Goal: Transaction & Acquisition: Purchase product/service

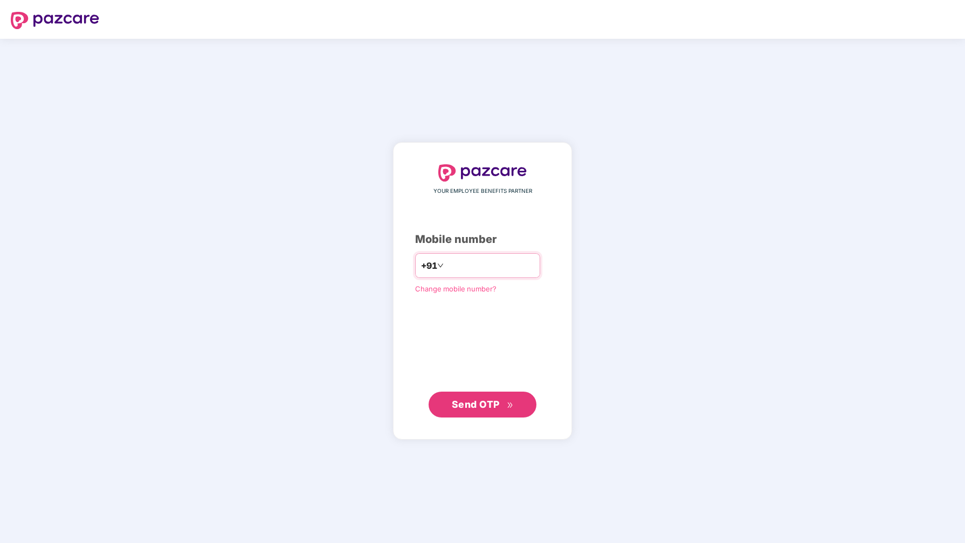
type input "**********"
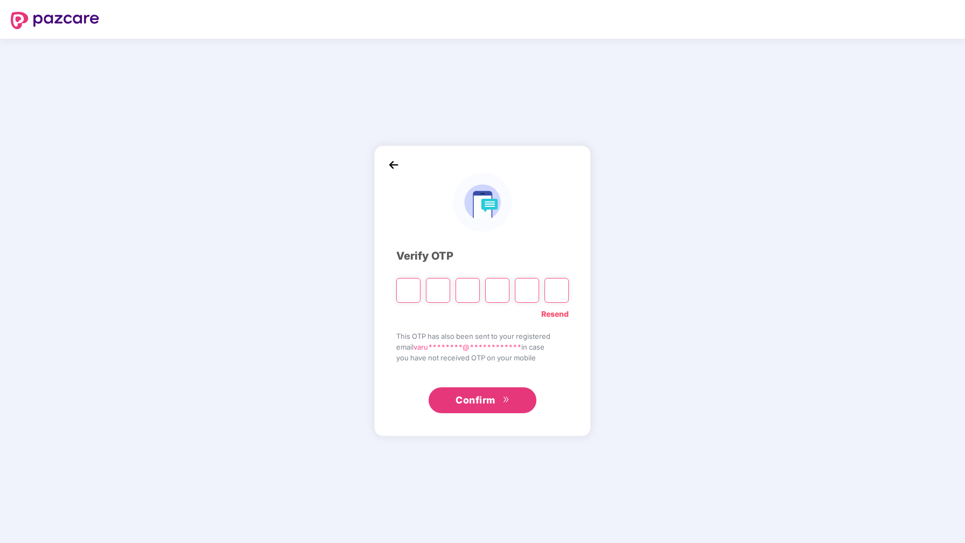
type input "*"
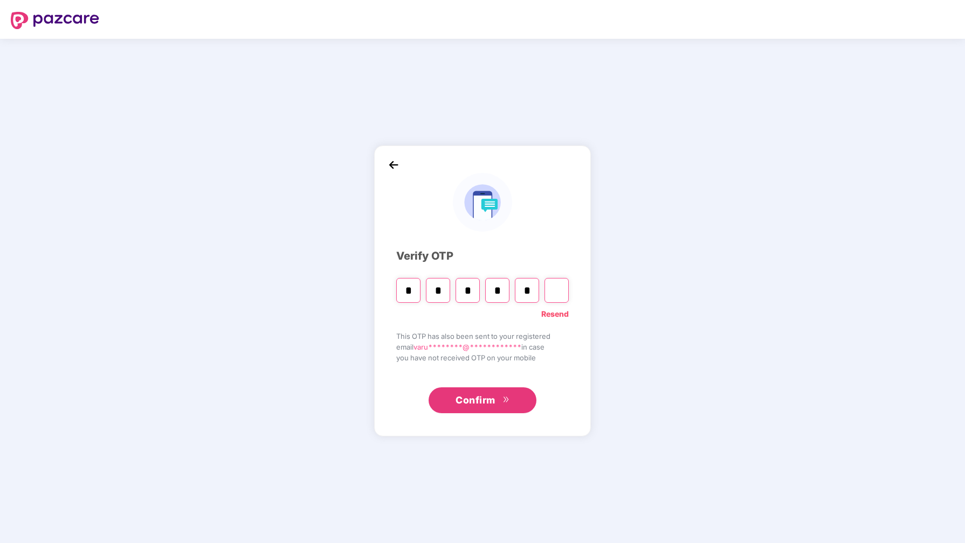
type input "*"
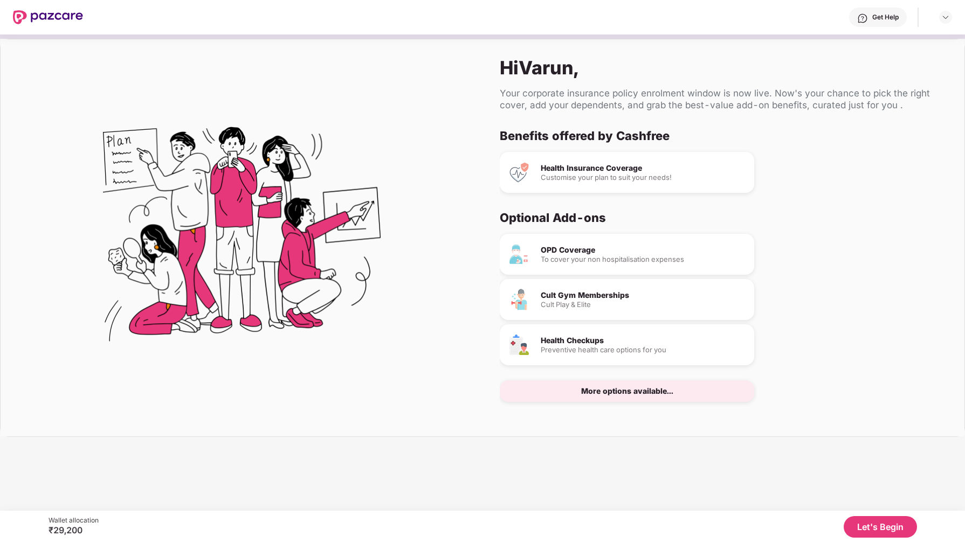
click at [621, 178] on div "Customise your plan to suit your needs!" at bounding box center [643, 177] width 205 height 7
click at [858, 529] on button "Let's Begin" at bounding box center [880, 527] width 73 height 22
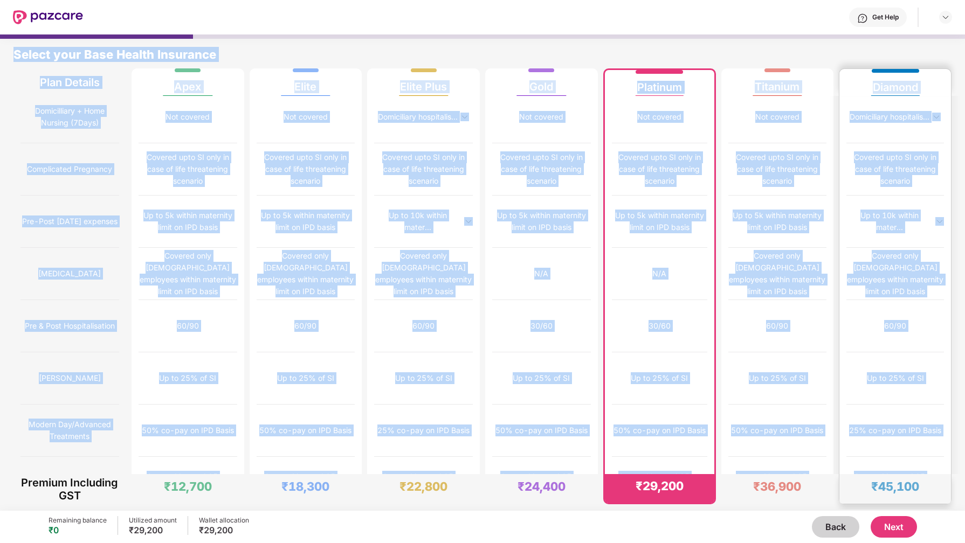
scroll to position [5, 0]
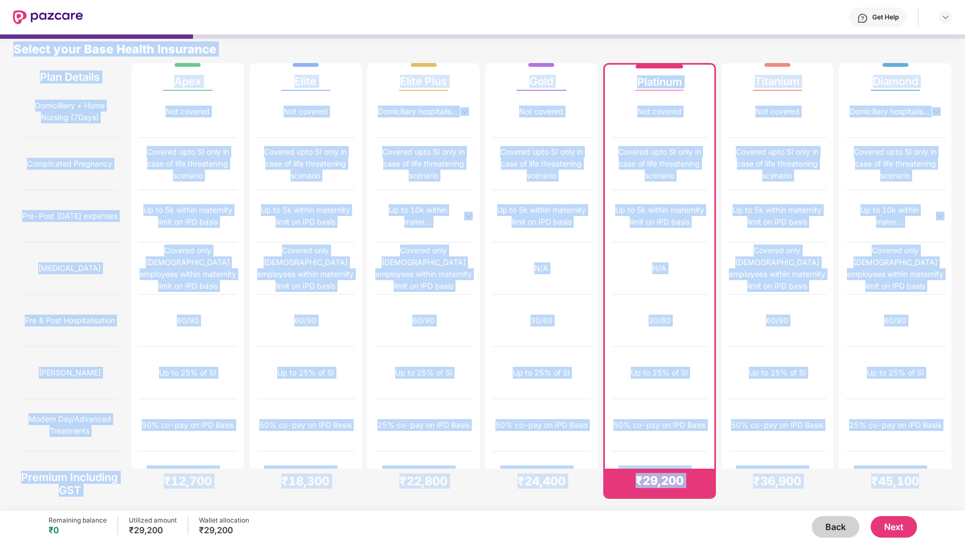
drag, startPoint x: 6, startPoint y: 47, endPoint x: 952, endPoint y: 491, distance: 1044.6
click at [952, 491] on div "Select your Base Health Insurance Plan Details Apex Elite Elite Plus Gold Plati…" at bounding box center [482, 266] width 965 height 476
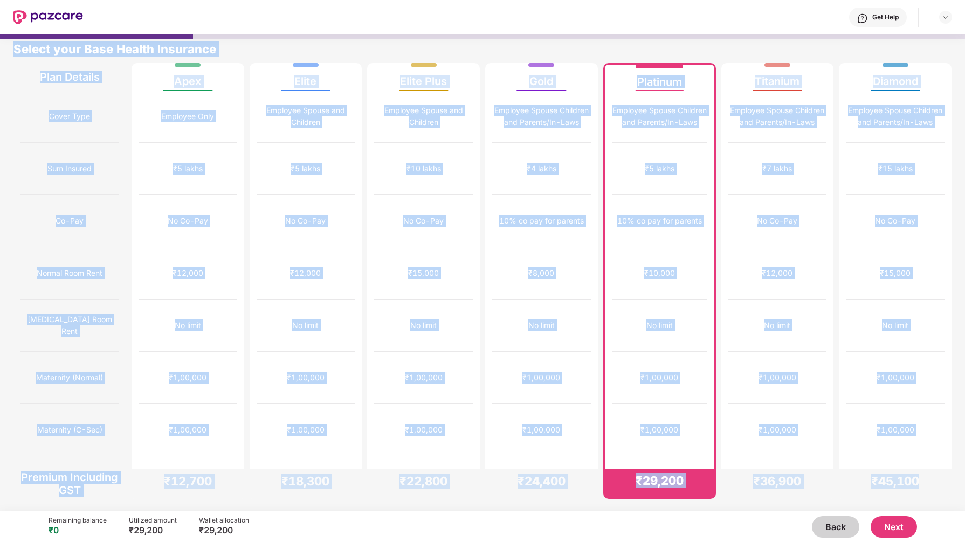
click at [848, 49] on div "Select your Base Health Insurance" at bounding box center [482, 53] width 938 height 22
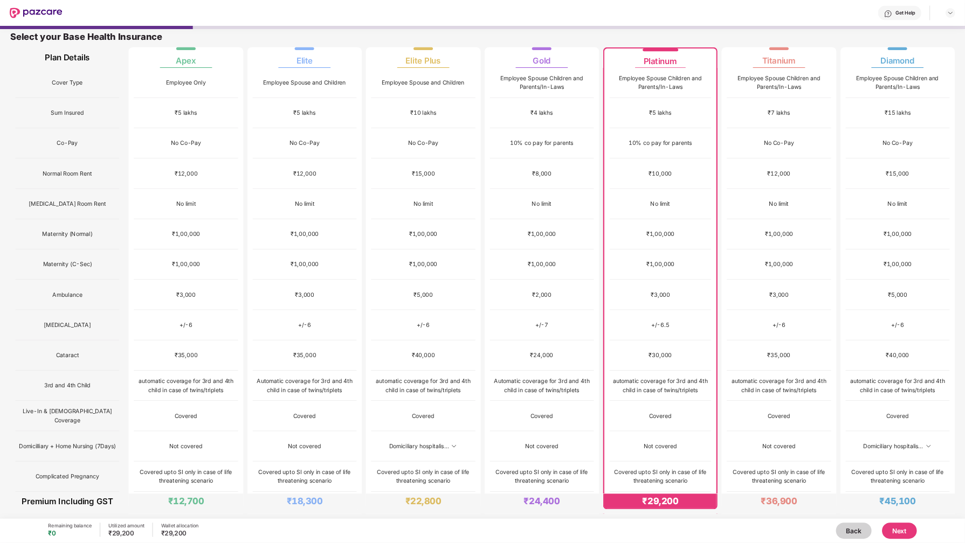
scroll to position [5, 0]
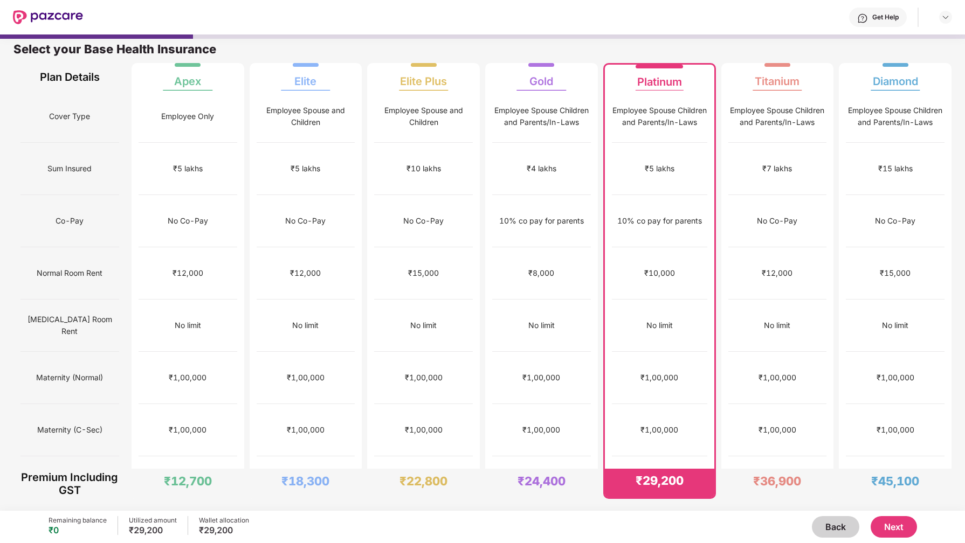
click at [896, 523] on button "Next" at bounding box center [894, 527] width 46 height 22
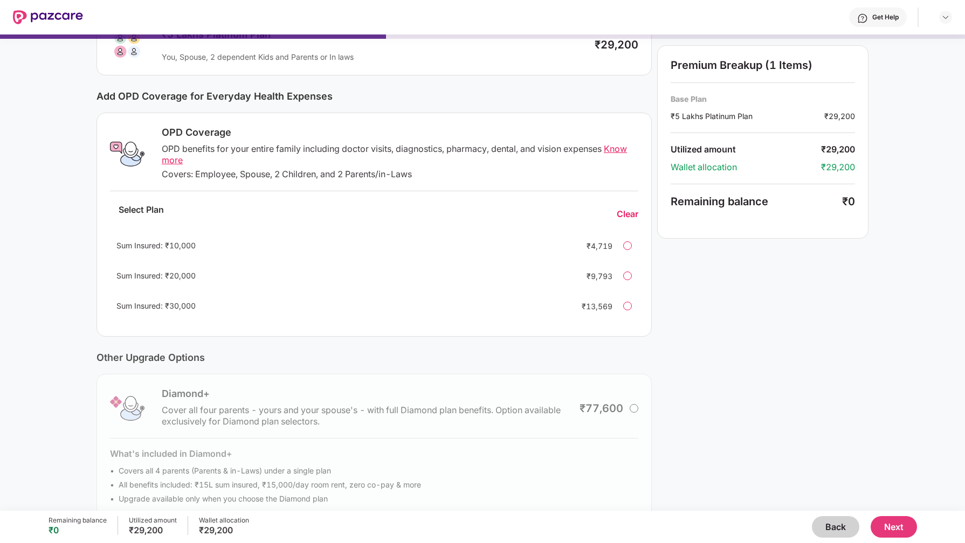
scroll to position [118, 0]
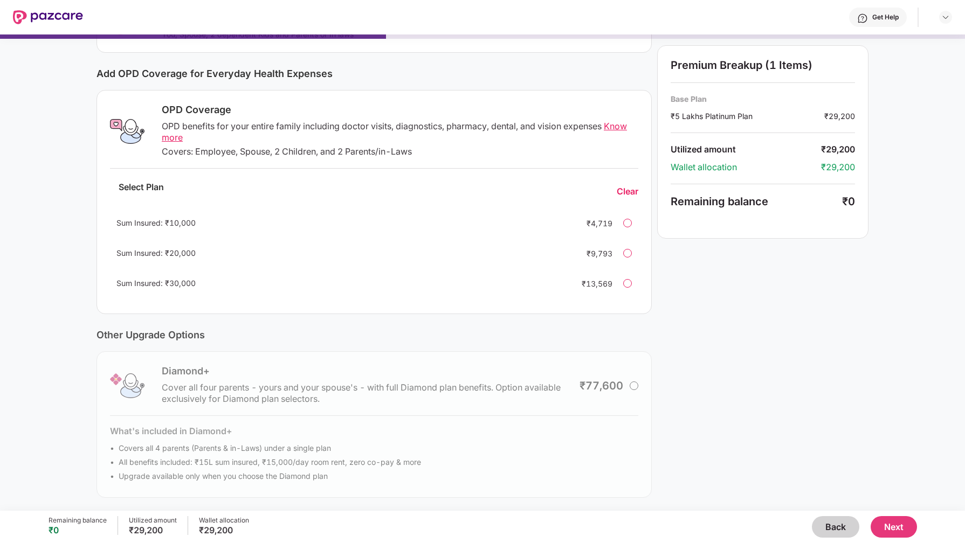
click at [891, 532] on button "Next" at bounding box center [894, 527] width 46 height 22
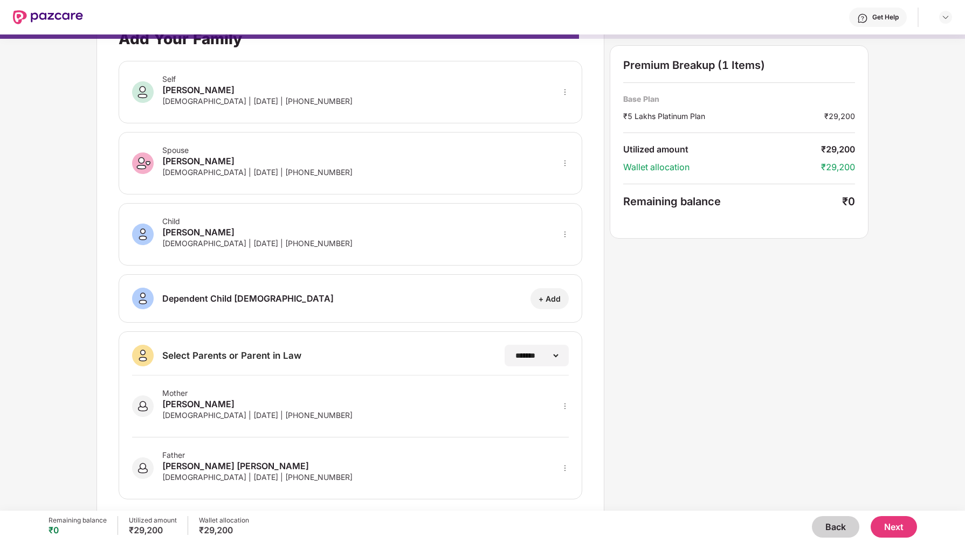
scroll to position [45, 0]
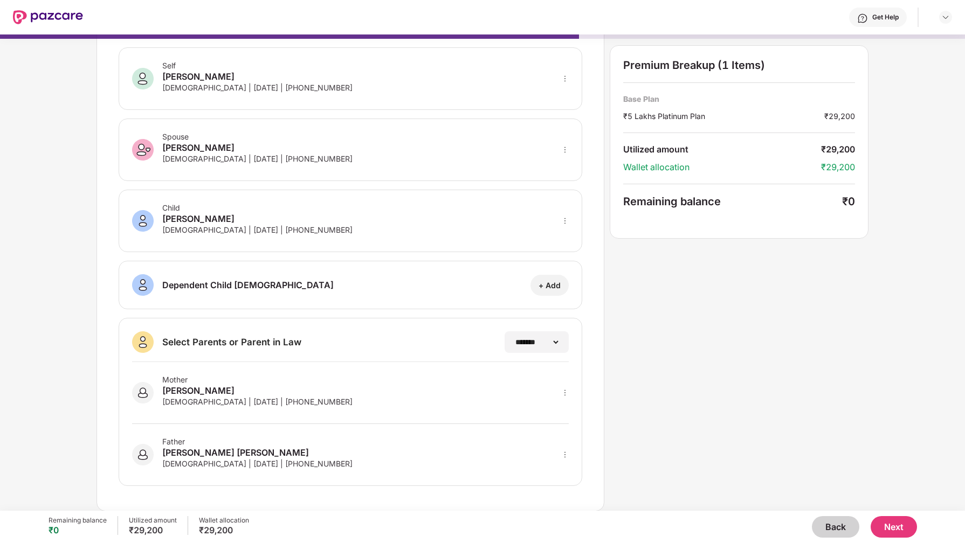
click at [889, 527] on button "Next" at bounding box center [894, 527] width 46 height 22
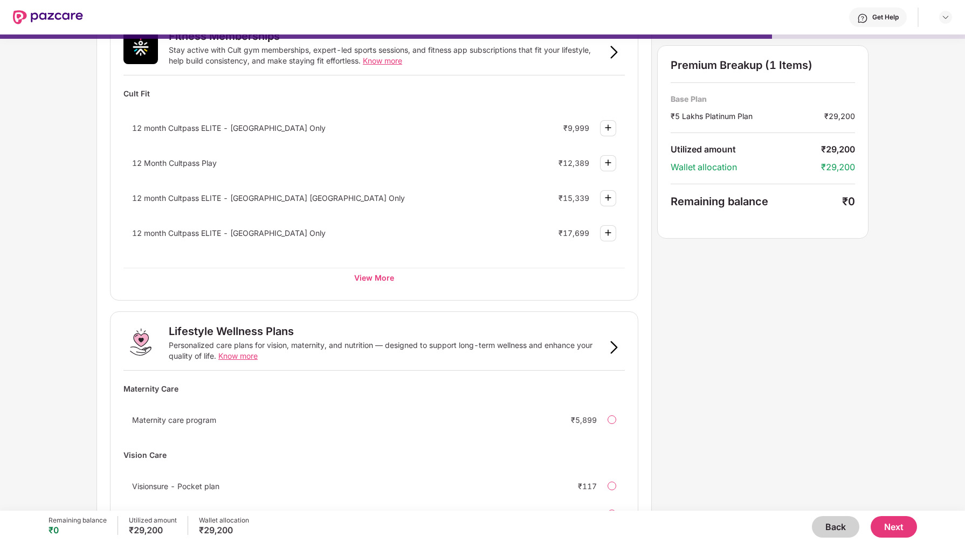
scroll to position [497, 0]
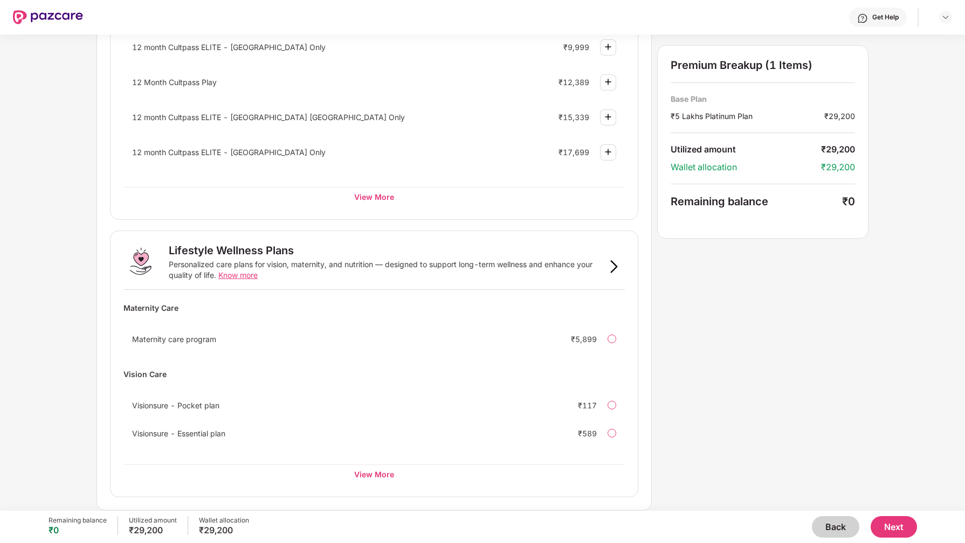
click at [892, 524] on button "Next" at bounding box center [894, 527] width 46 height 22
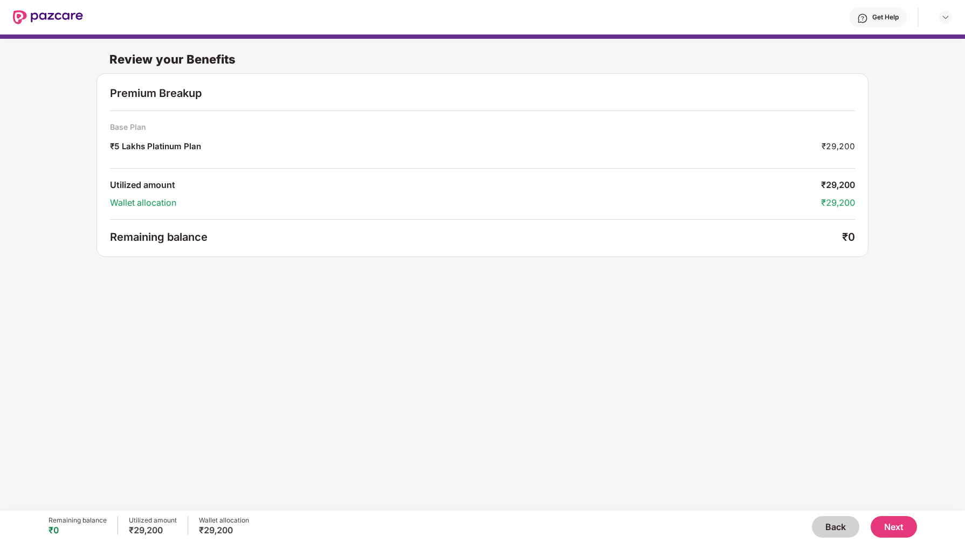
click at [875, 521] on button "Next" at bounding box center [894, 527] width 46 height 22
